Goal: Find specific page/section: Find specific page/section

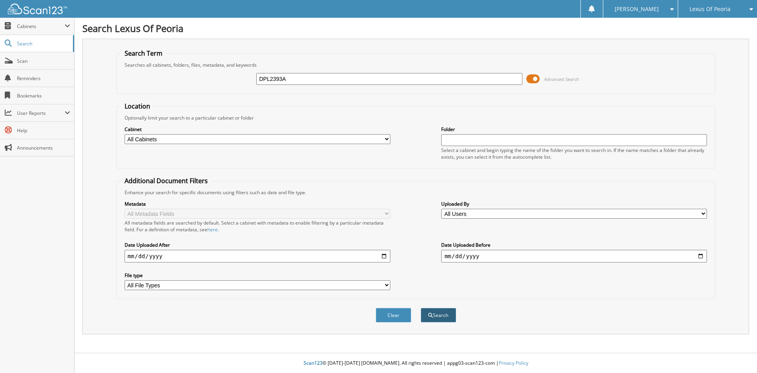
type input "DPL2393A"
click at [448, 317] on button "Search" at bounding box center [438, 315] width 35 height 15
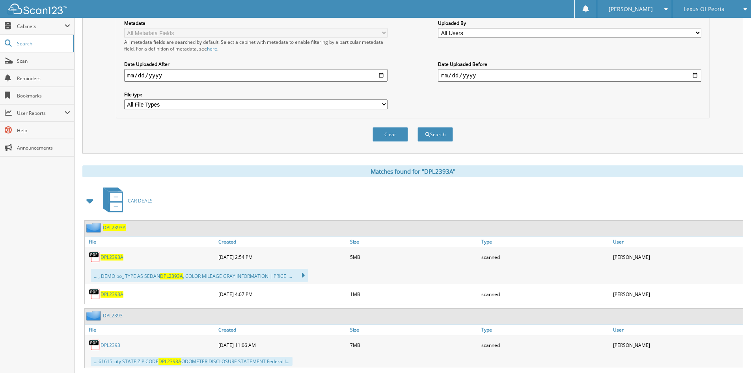
scroll to position [197, 0]
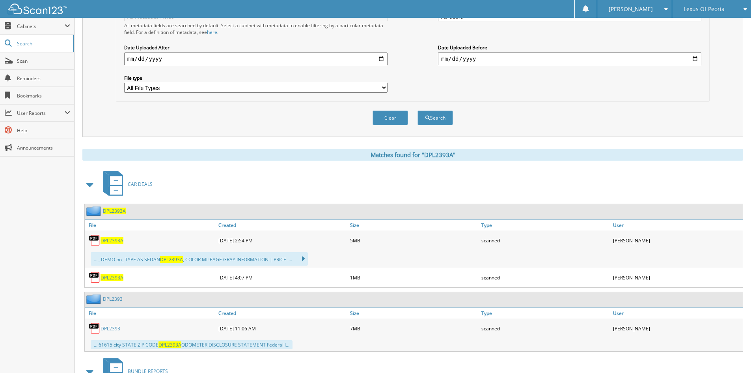
click at [115, 278] on span "DPL2393A" at bounding box center [112, 277] width 23 height 7
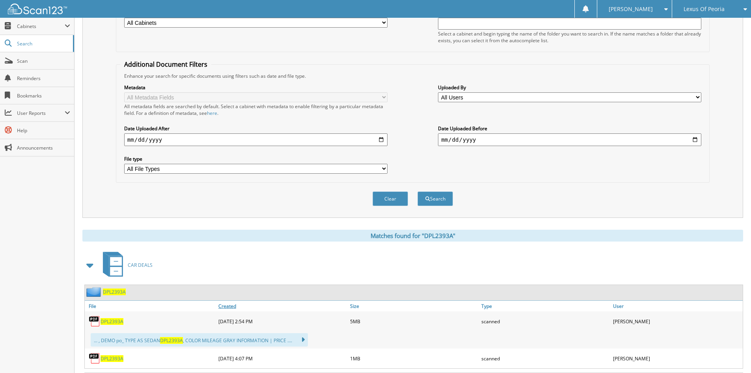
scroll to position [118, 0]
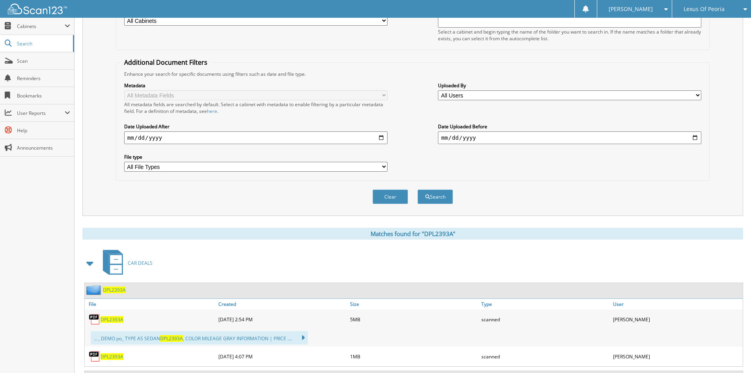
click at [121, 356] on span "DPL2393A" at bounding box center [112, 356] width 23 height 7
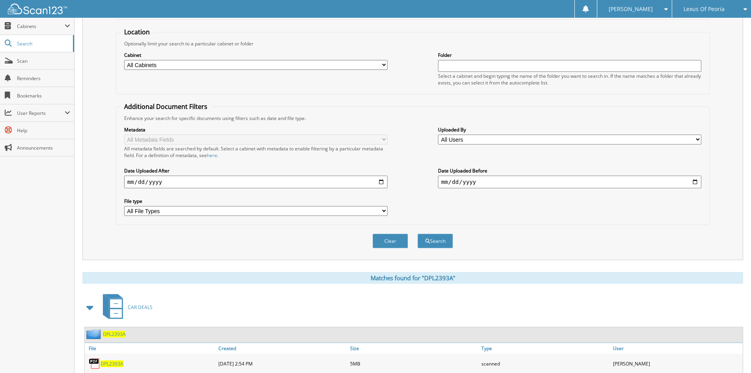
scroll to position [0, 0]
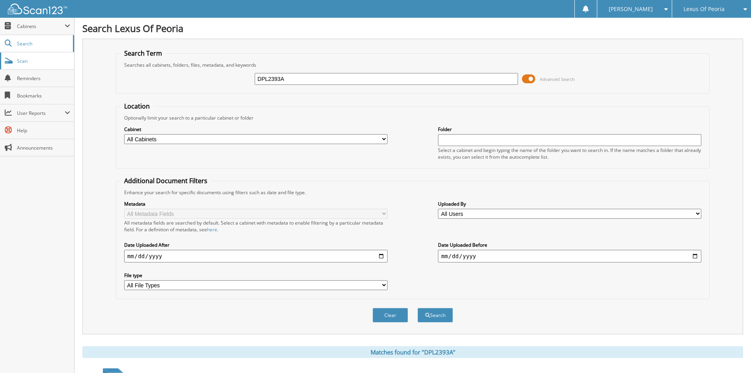
click at [54, 63] on span "Scan" at bounding box center [43, 61] width 53 height 7
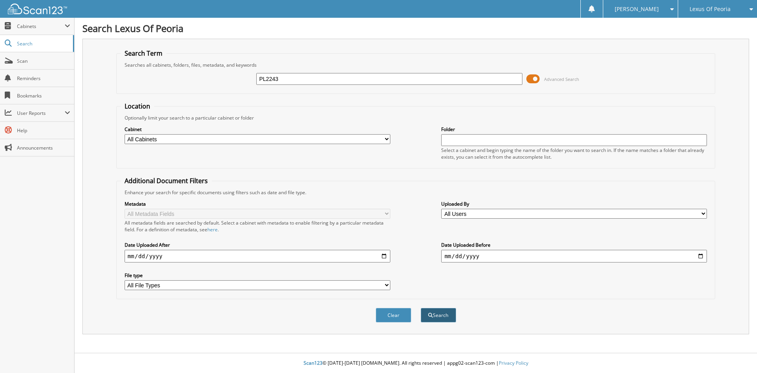
type input "PL2243"
click at [428, 317] on span "submit" at bounding box center [430, 315] width 5 height 5
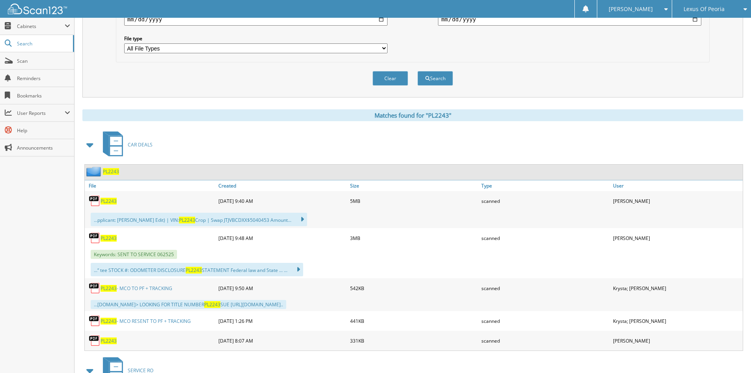
scroll to position [276, 0]
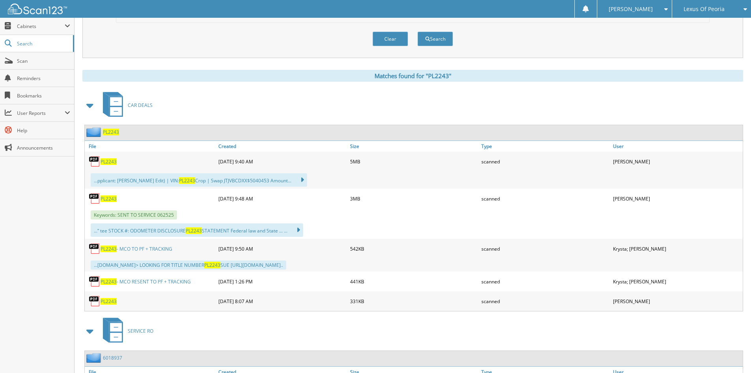
click at [109, 200] on span "PL2243" at bounding box center [109, 198] width 16 height 7
click at [298, 180] on icon at bounding box center [298, 179] width 11 height 11
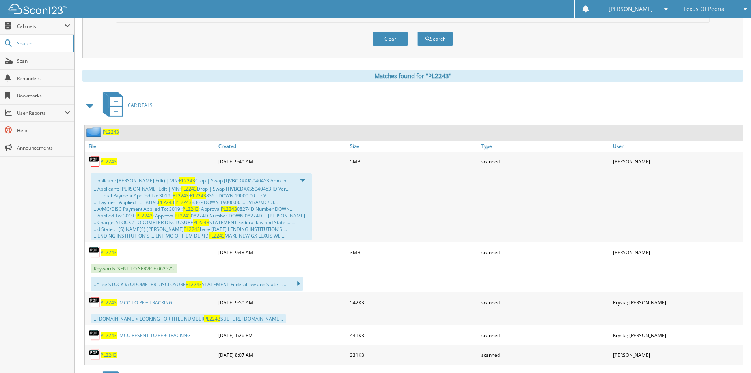
click at [299, 284] on icon at bounding box center [294, 283] width 11 height 11
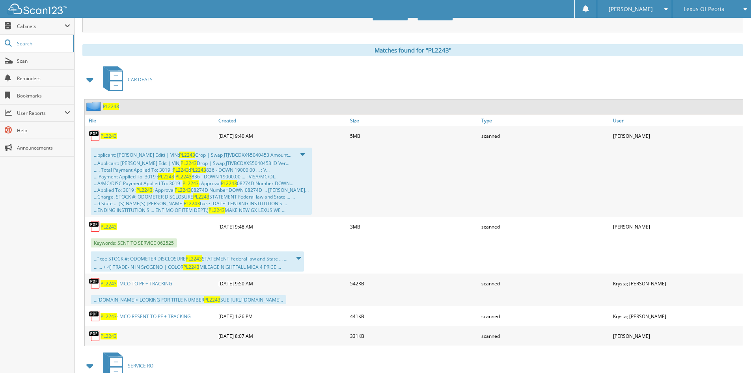
scroll to position [316, 0]
